Goal: Task Accomplishment & Management: Manage account settings

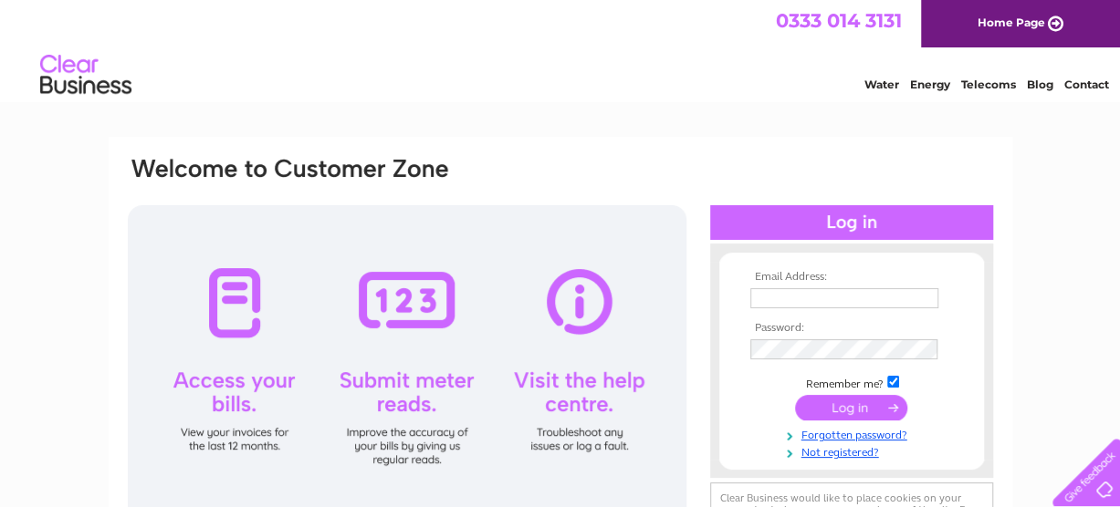
type input "alison.watt@storycontracting.com"
click at [855, 409] on input "submit" at bounding box center [851, 408] width 112 height 26
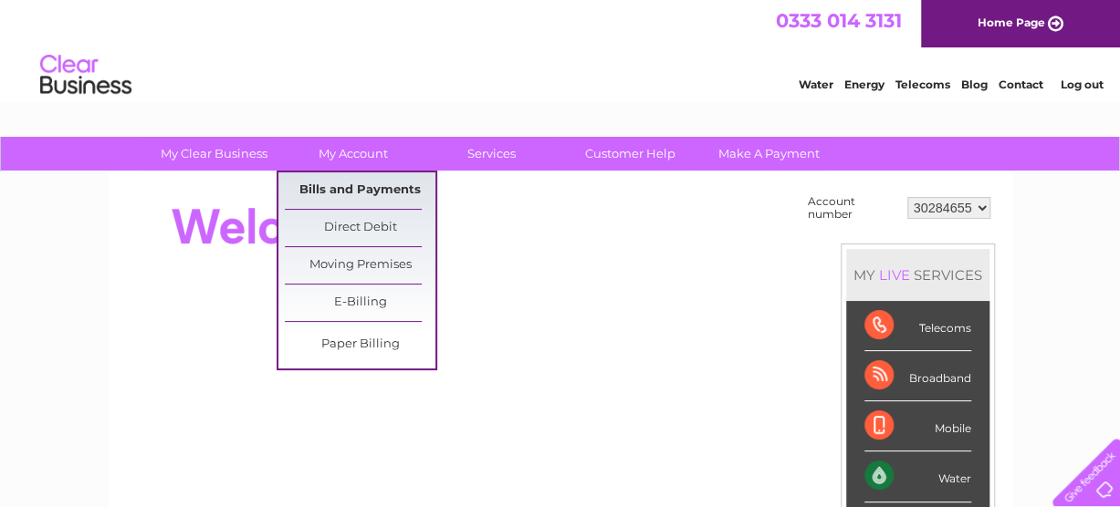
click at [356, 190] on link "Bills and Payments" at bounding box center [360, 190] width 151 height 36
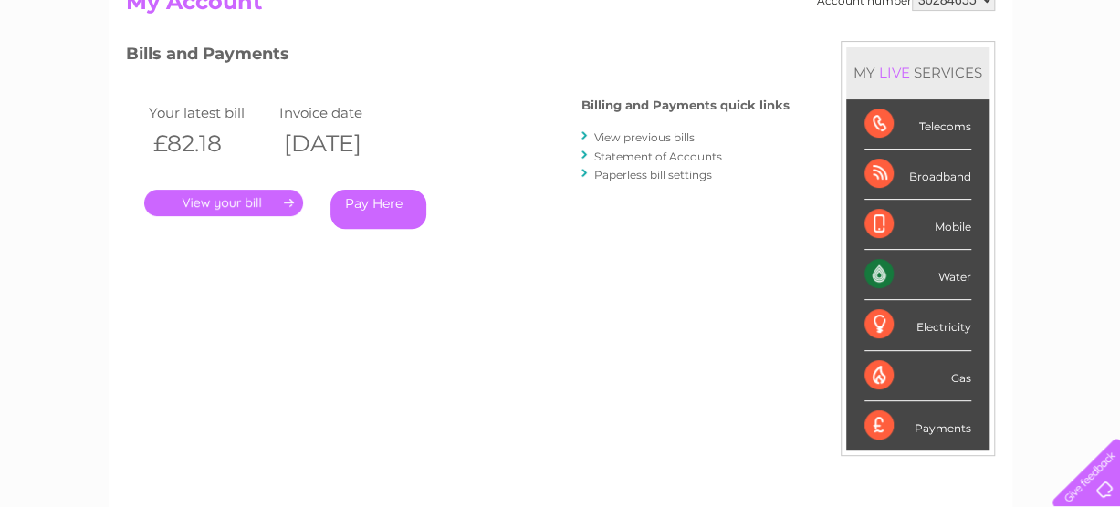
scroll to position [182, 0]
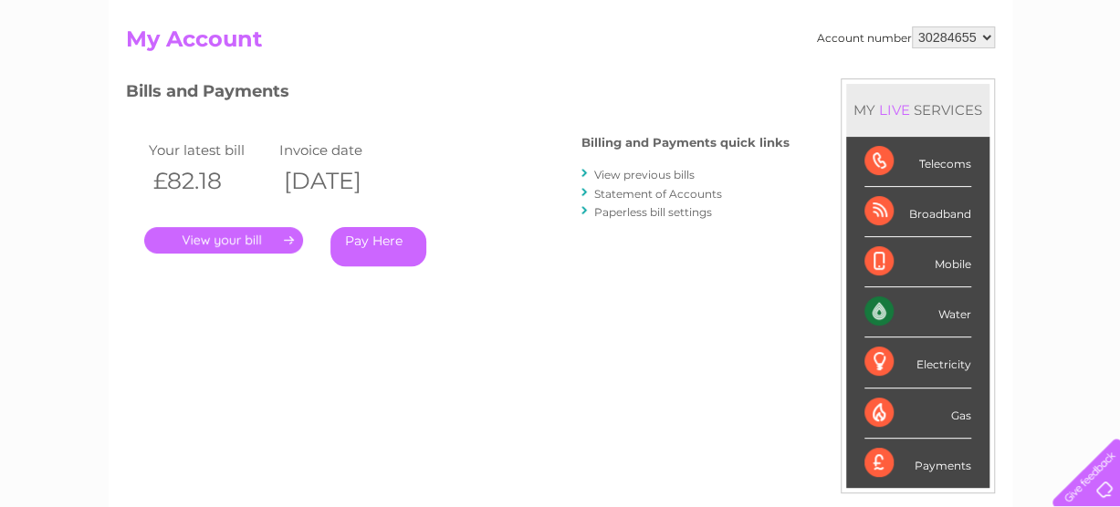
click at [232, 240] on link "." at bounding box center [223, 240] width 159 height 26
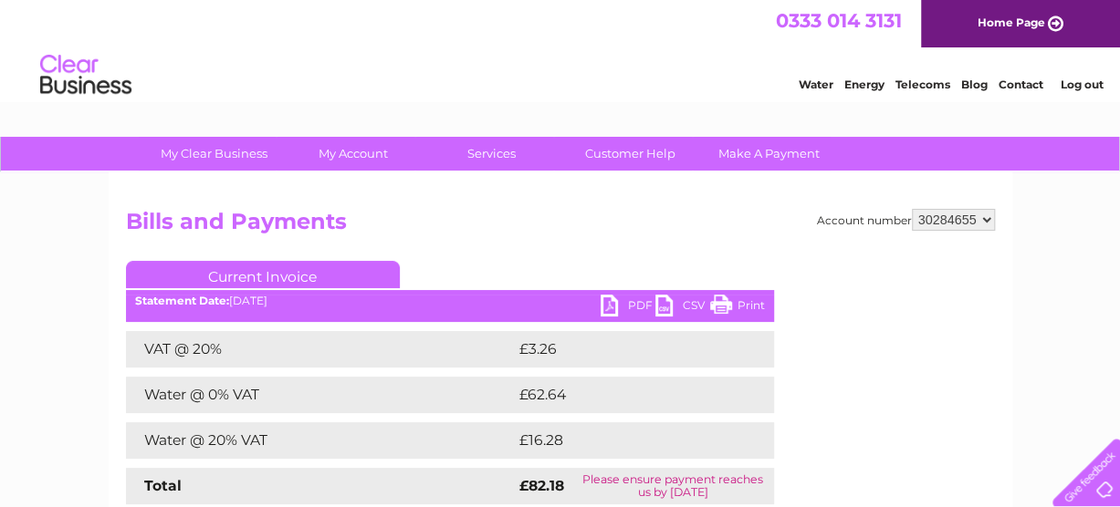
click at [620, 304] on link "PDF" at bounding box center [627, 308] width 55 height 26
